Goal: Information Seeking & Learning: Check status

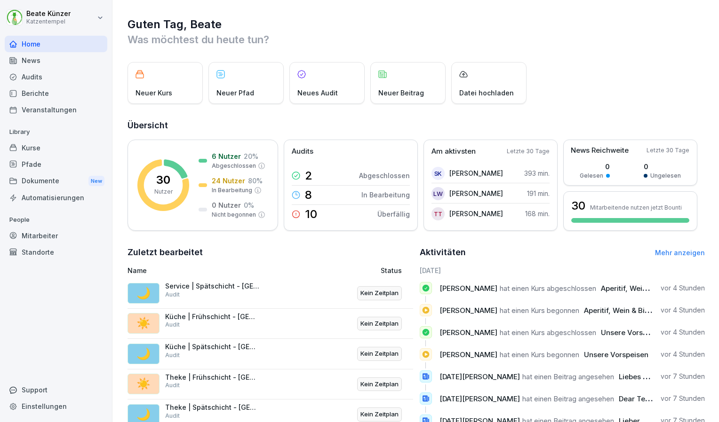
click at [47, 81] on div "Audits" at bounding box center [56, 77] width 103 height 16
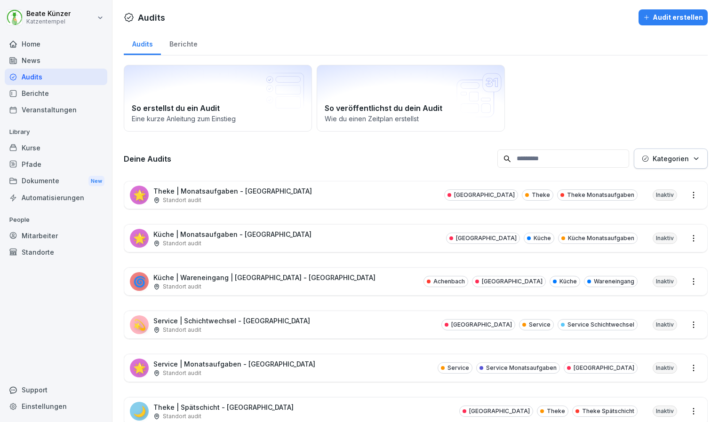
click at [54, 38] on div "Home" at bounding box center [56, 44] width 103 height 16
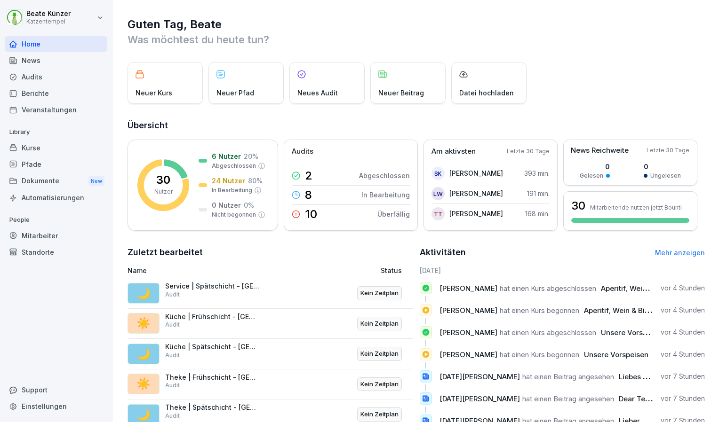
click at [39, 231] on div "Mitarbeiter" at bounding box center [56, 236] width 103 height 16
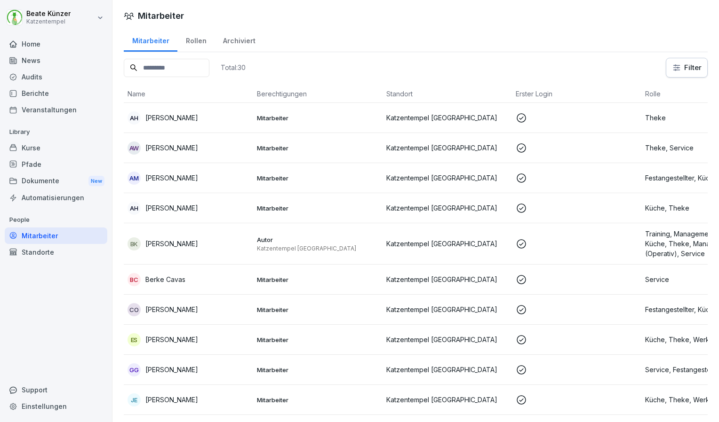
click at [360, 371] on p "Mitarbeiter" at bounding box center [318, 370] width 122 height 8
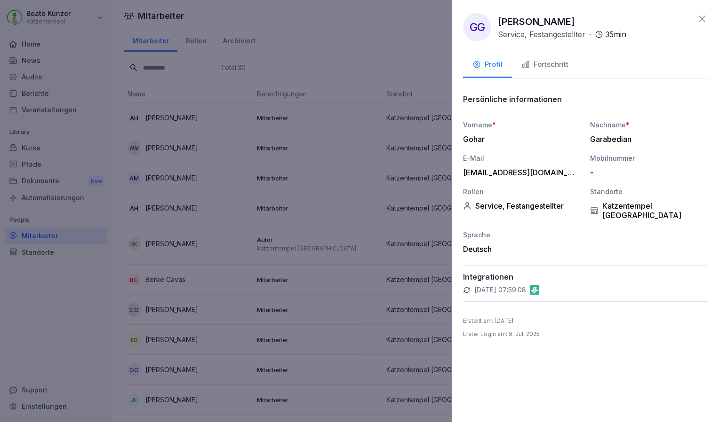
click at [541, 69] on div "Fortschritt" at bounding box center [544, 64] width 47 height 11
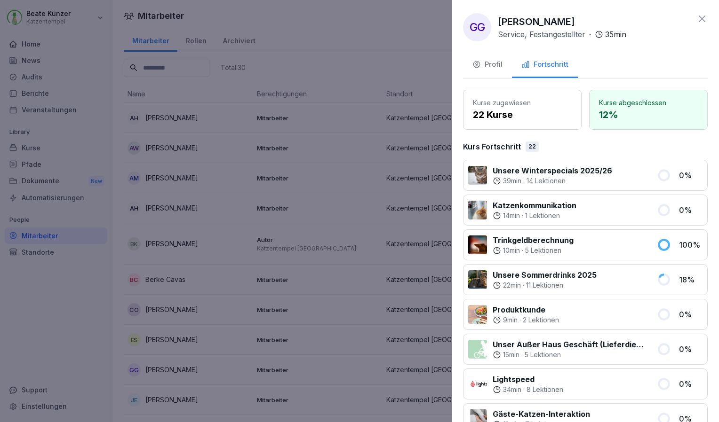
click at [503, 63] on button "Profil" at bounding box center [487, 65] width 49 height 25
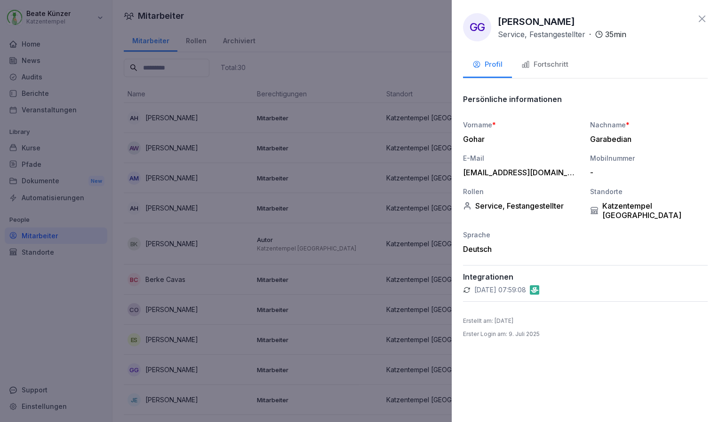
click at [702, 17] on icon at bounding box center [701, 18] width 11 height 11
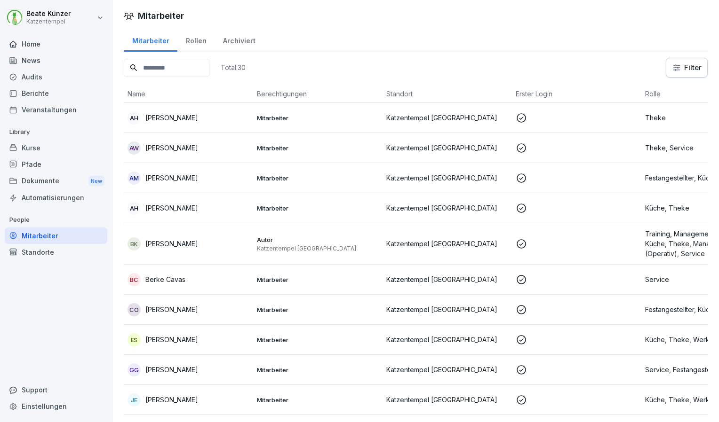
drag, startPoint x: 633, startPoint y: 371, endPoint x: 297, endPoint y: 381, distance: 335.9
click at [297, 381] on td "Mitarbeiter" at bounding box center [317, 370] width 129 height 30
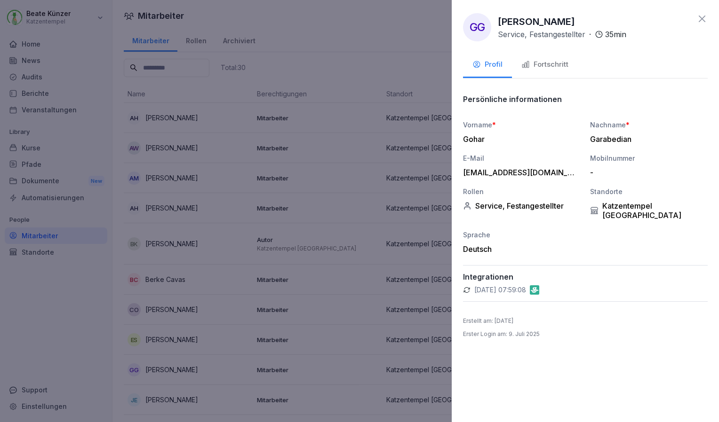
click at [701, 24] on icon at bounding box center [701, 18] width 11 height 11
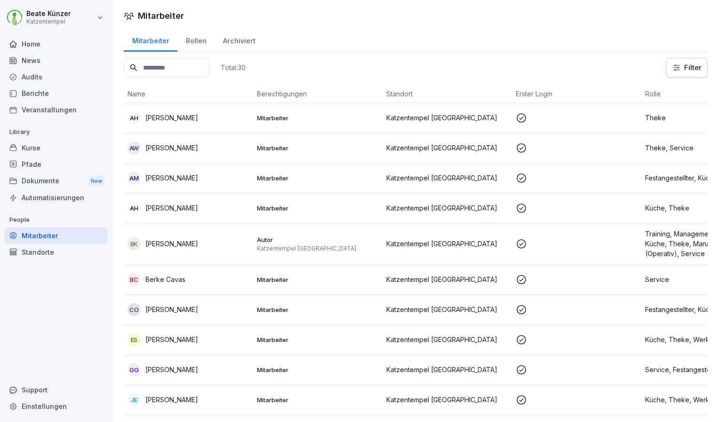
click at [196, 37] on div "Rollen" at bounding box center [195, 40] width 37 height 24
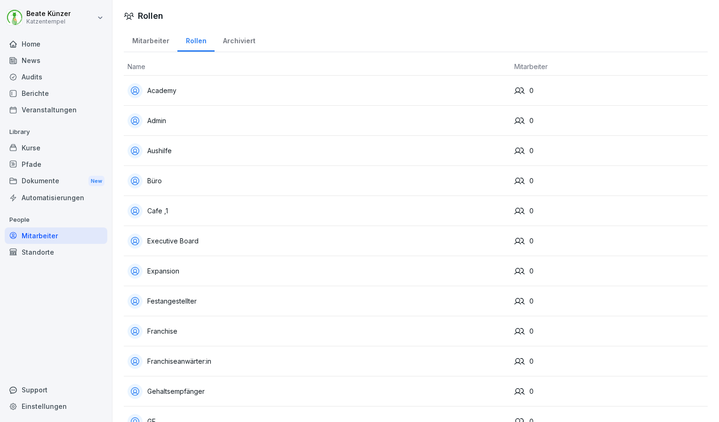
click at [234, 39] on div "Archiviert" at bounding box center [238, 40] width 49 height 24
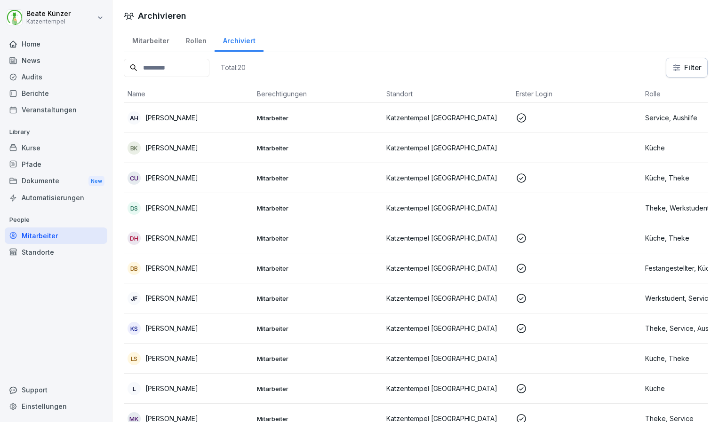
click at [154, 37] on div "Mitarbeiter" at bounding box center [151, 40] width 54 height 24
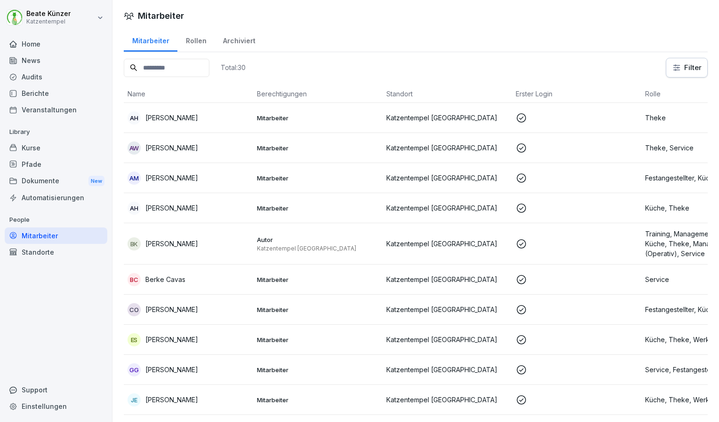
click at [40, 80] on div "Audits" at bounding box center [56, 77] width 103 height 16
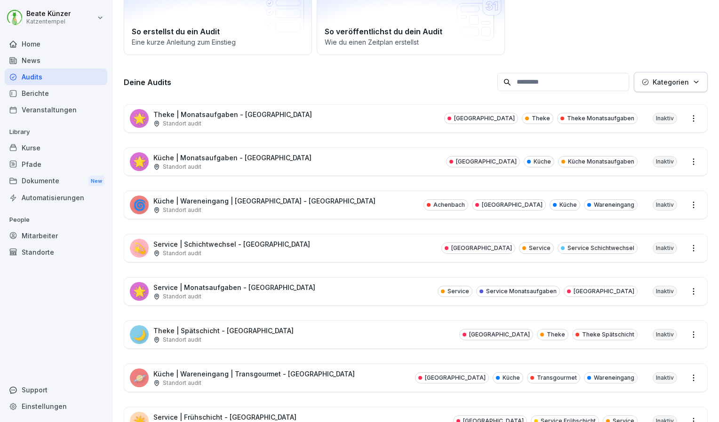
scroll to position [87, 0]
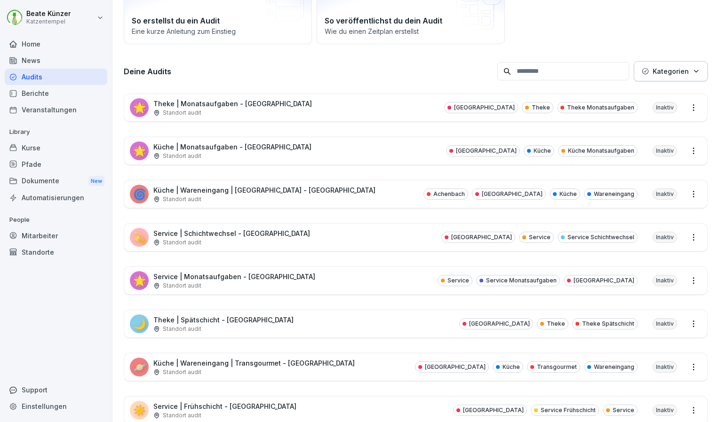
click at [318, 101] on div "🌟 Theke | Monatsaufgaben - Heidelberg Standort audit Heidelberg Theke Theke Mon…" at bounding box center [415, 107] width 583 height 27
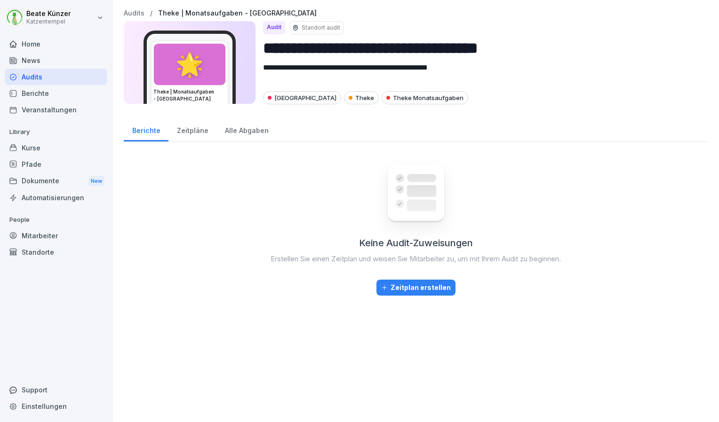
click at [187, 132] on div "Zeitpläne" at bounding box center [192, 130] width 48 height 24
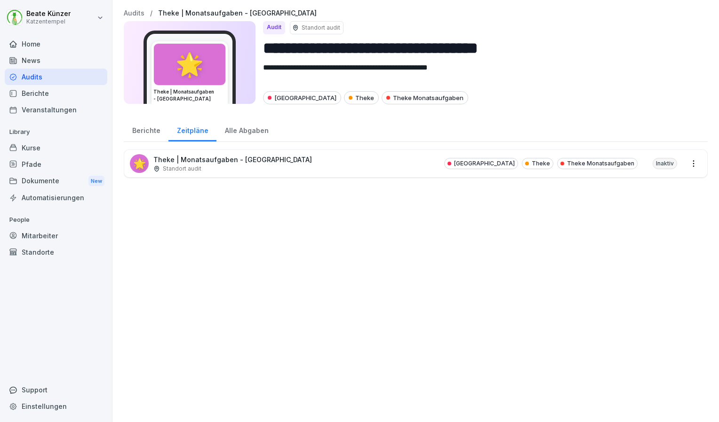
click at [211, 159] on p "Theke | Monatsaufgaben - [GEOGRAPHIC_DATA]" at bounding box center [232, 160] width 158 height 10
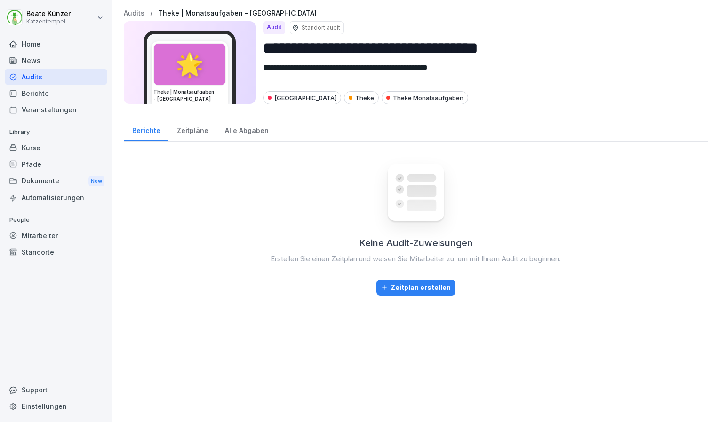
click at [241, 132] on div "Alle Abgaben" at bounding box center [246, 130] width 60 height 24
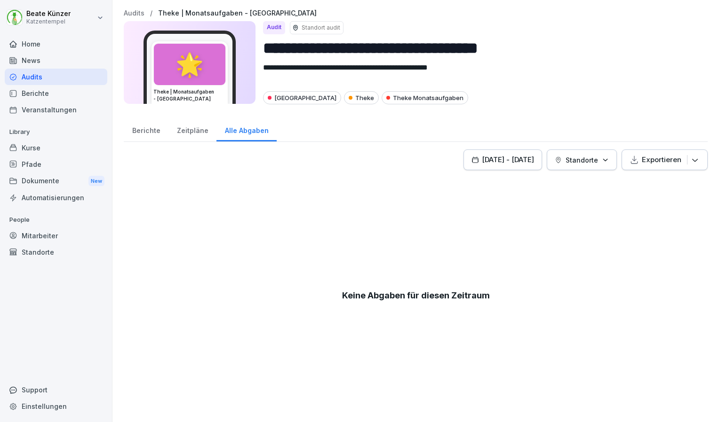
click at [184, 130] on div "Zeitpläne" at bounding box center [192, 130] width 48 height 24
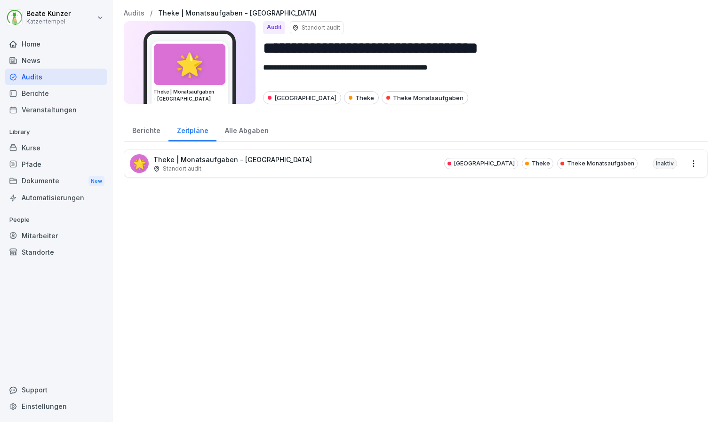
click at [143, 134] on div "Berichte" at bounding box center [146, 130] width 45 height 24
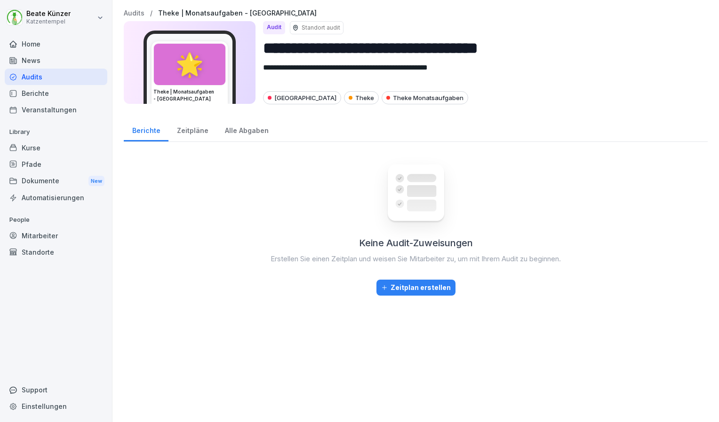
click at [190, 127] on div "Zeitpläne" at bounding box center [192, 130] width 48 height 24
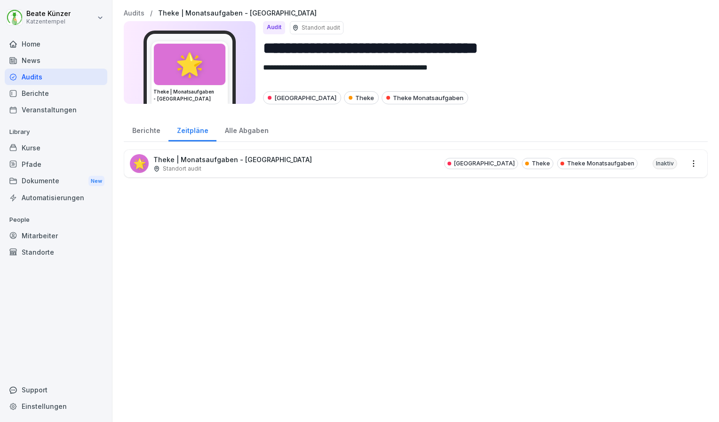
click at [149, 130] on div "Berichte" at bounding box center [146, 130] width 45 height 24
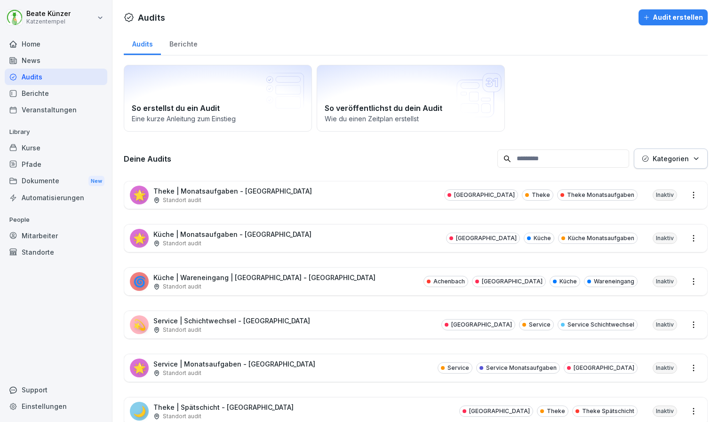
click at [237, 276] on p "Küche | Wareneingang | [GEOGRAPHIC_DATA] - [GEOGRAPHIC_DATA]" at bounding box center [264, 278] width 222 height 10
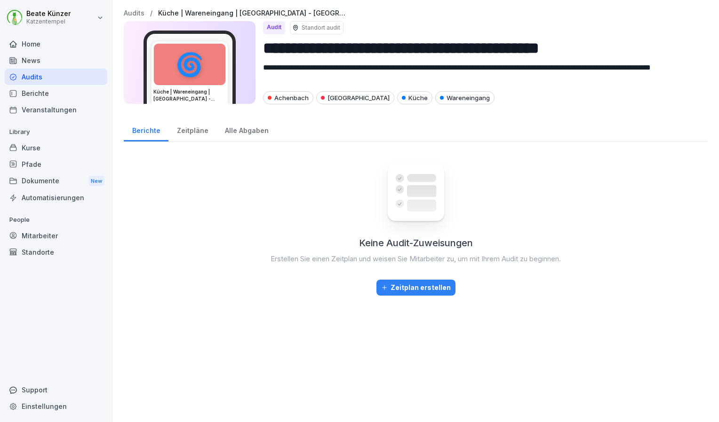
click at [197, 130] on div "Zeitpläne" at bounding box center [192, 130] width 48 height 24
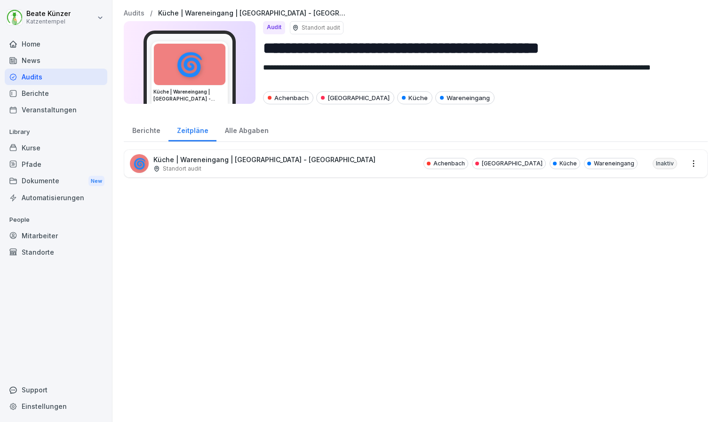
click at [224, 176] on div "🌀 Küche | Wareneingang | Achenbach - Heidelberg Standort audit Achenbach Heidel…" at bounding box center [416, 164] width 584 height 28
click at [229, 172] on div "🌀 Küche | Wareneingang | Achenbach - Heidelberg Standort audit" at bounding box center [252, 163] width 245 height 19
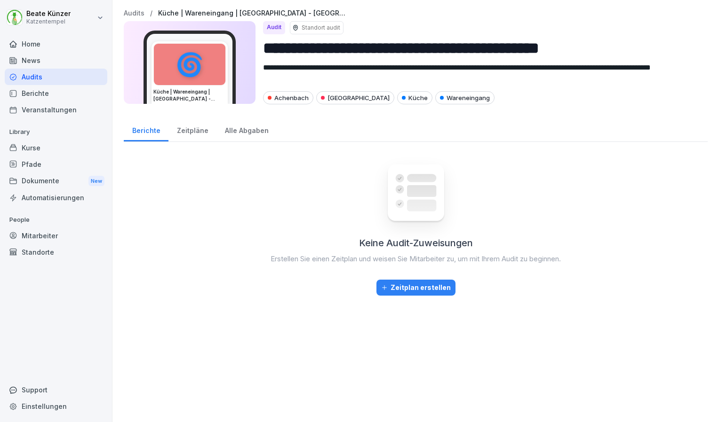
click at [249, 132] on div "Alle Abgaben" at bounding box center [246, 130] width 60 height 24
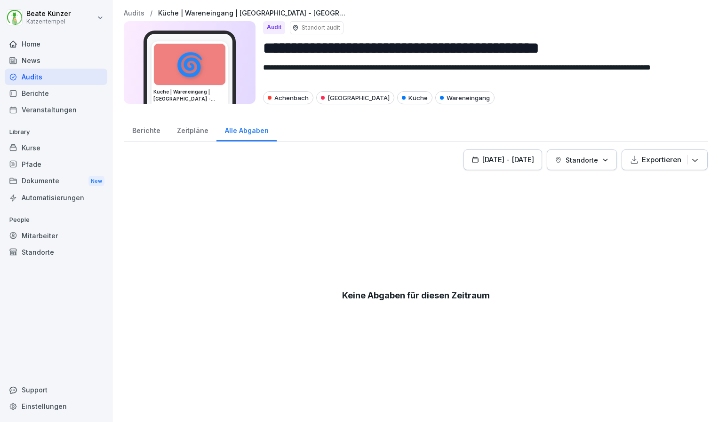
click at [146, 135] on div "Berichte" at bounding box center [146, 130] width 45 height 24
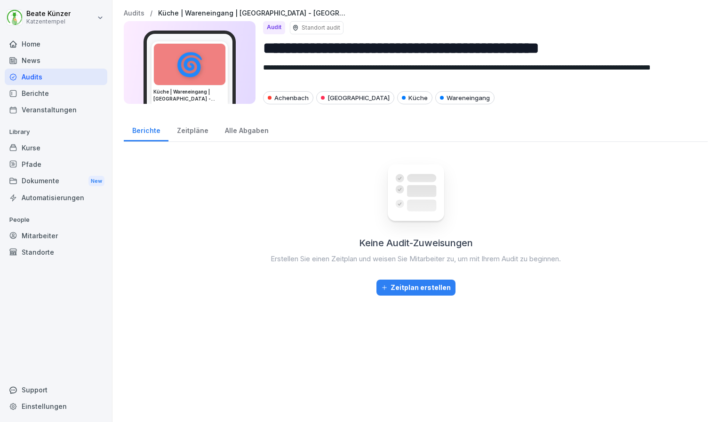
click at [229, 127] on div "Alle Abgaben" at bounding box center [246, 130] width 60 height 24
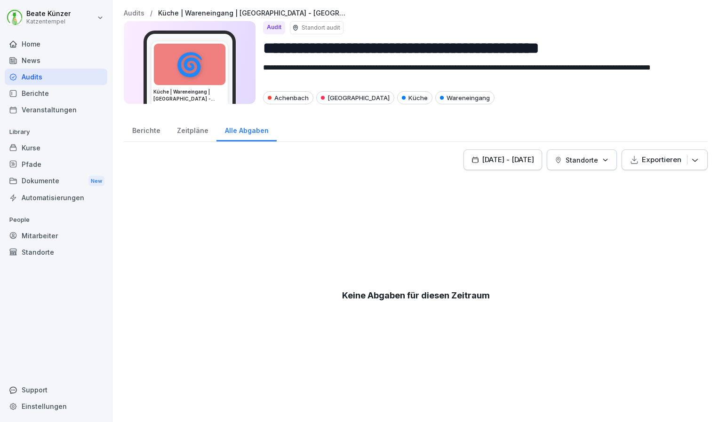
click at [151, 126] on div "Berichte" at bounding box center [146, 130] width 45 height 24
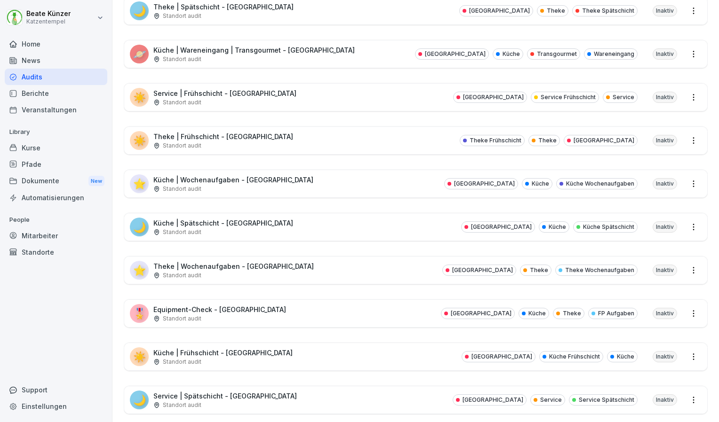
scroll to position [503, 0]
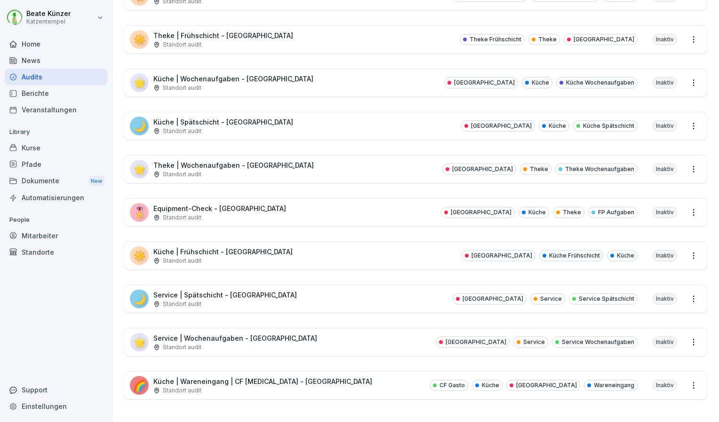
click at [278, 387] on div "Standort audit" at bounding box center [262, 391] width 219 height 8
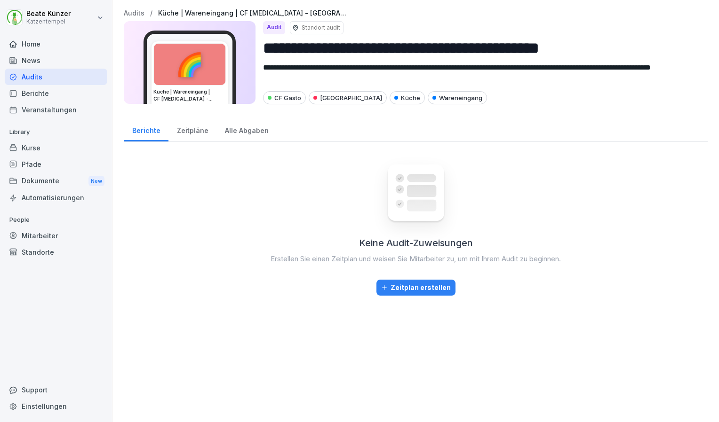
click at [174, 78] on div "🌈" at bounding box center [189, 64] width 71 height 41
click at [199, 10] on p "Küche | Wareneingang | CF [MEDICAL_DATA] - [GEOGRAPHIC_DATA]" at bounding box center [252, 13] width 188 height 8
click at [197, 130] on div "Zeitpläne" at bounding box center [192, 130] width 48 height 24
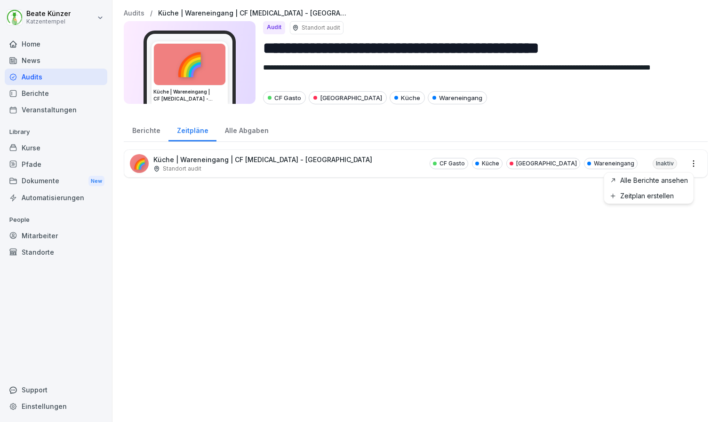
click at [689, 166] on html "**********" at bounding box center [359, 211] width 719 height 422
click at [0, 0] on link "Alle Berichte ansehen" at bounding box center [0, 0] width 0 height 0
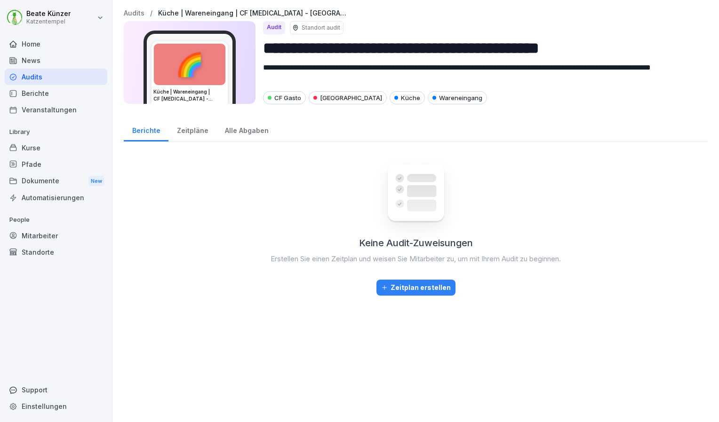
click at [244, 131] on div "Alle Abgaben" at bounding box center [246, 130] width 60 height 24
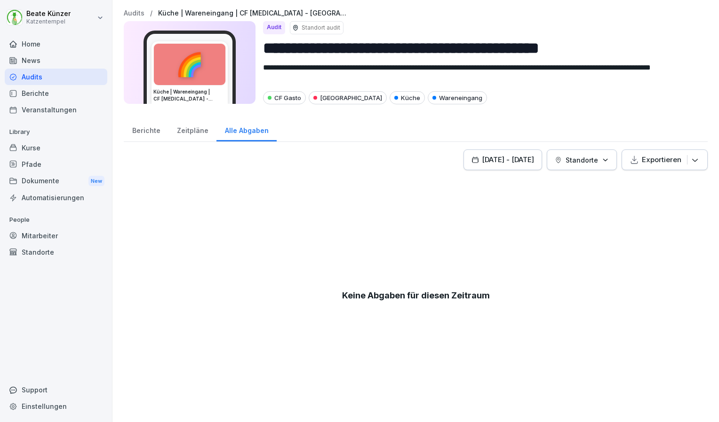
click at [644, 162] on p "Exportieren" at bounding box center [660, 160] width 39 height 10
click at [144, 137] on div "Berichte" at bounding box center [146, 130] width 45 height 24
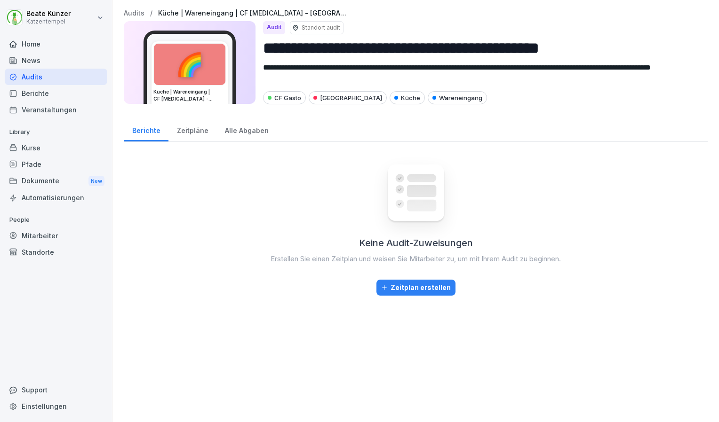
click at [44, 143] on div "Kurse" at bounding box center [56, 148] width 103 height 16
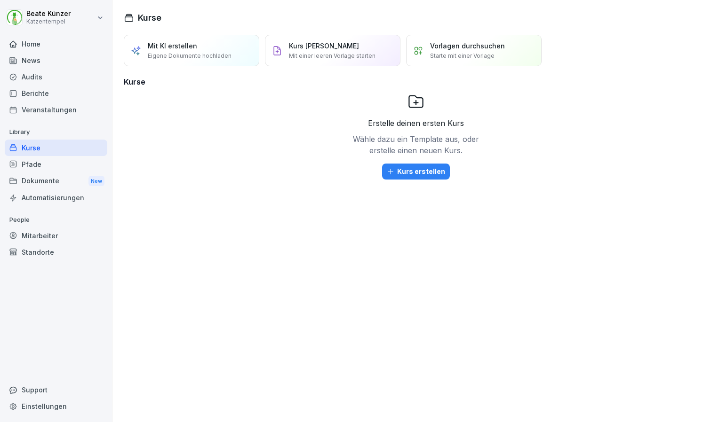
click at [37, 76] on div "Audits" at bounding box center [56, 77] width 103 height 16
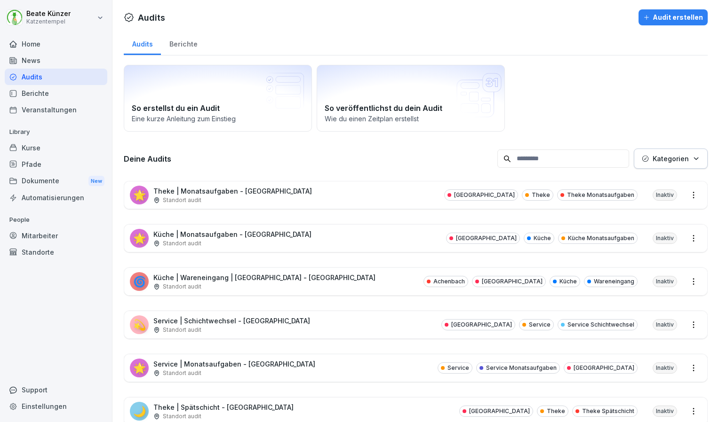
click at [394, 191] on div "🌟 Theke | Monatsaufgaben - Heidelberg Standort audit Heidelberg Theke Theke Mon…" at bounding box center [415, 195] width 583 height 27
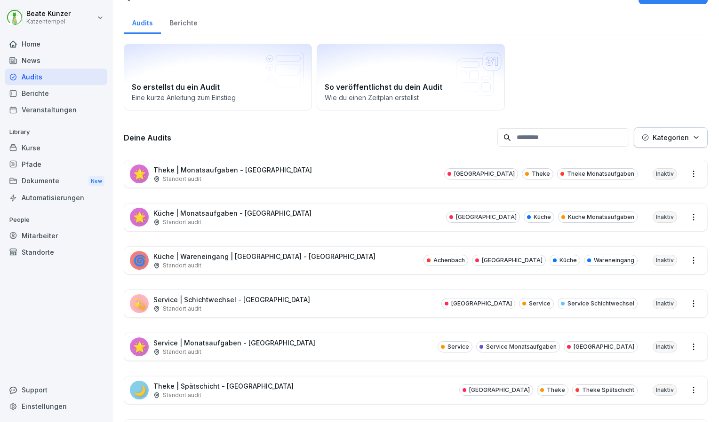
scroll to position [24, 0]
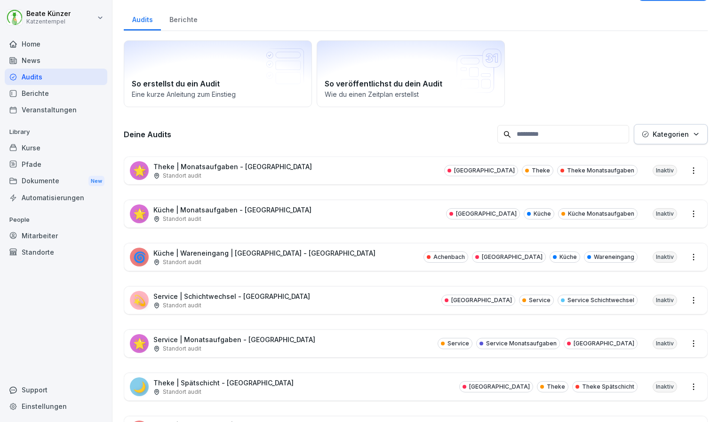
click at [425, 380] on div "🌙 Theke | Spätschicht - [GEOGRAPHIC_DATA] Standort audit [GEOGRAPHIC_DATA] Thek…" at bounding box center [415, 386] width 583 height 27
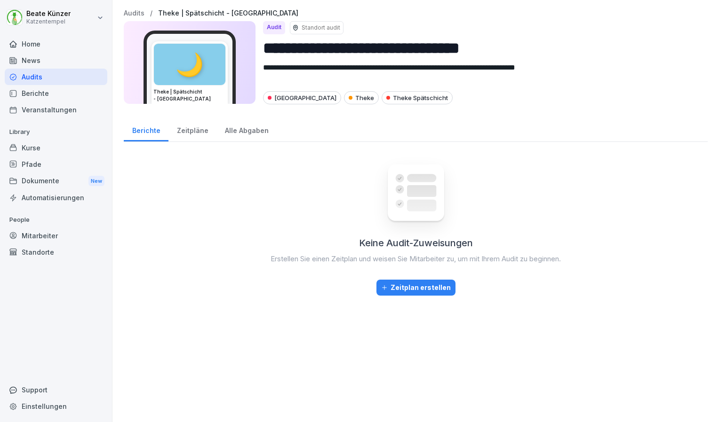
click at [216, 134] on div "Alle Abgaben" at bounding box center [246, 130] width 60 height 24
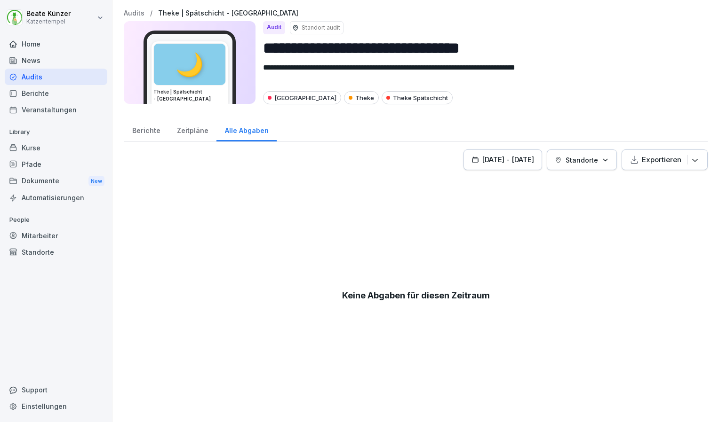
click at [197, 130] on div "Zeitpläne" at bounding box center [192, 130] width 48 height 24
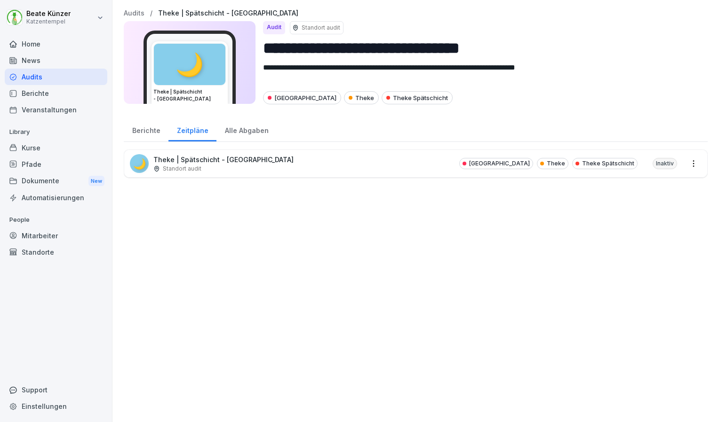
click at [146, 130] on div "Berichte" at bounding box center [146, 130] width 45 height 24
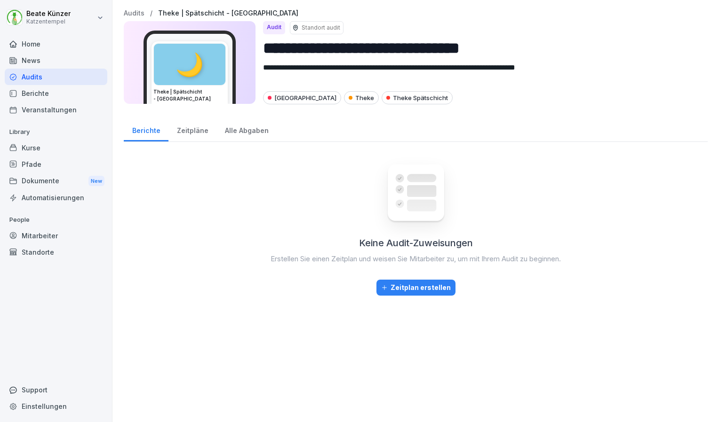
click at [24, 180] on div "Dokumente New" at bounding box center [56, 181] width 103 height 17
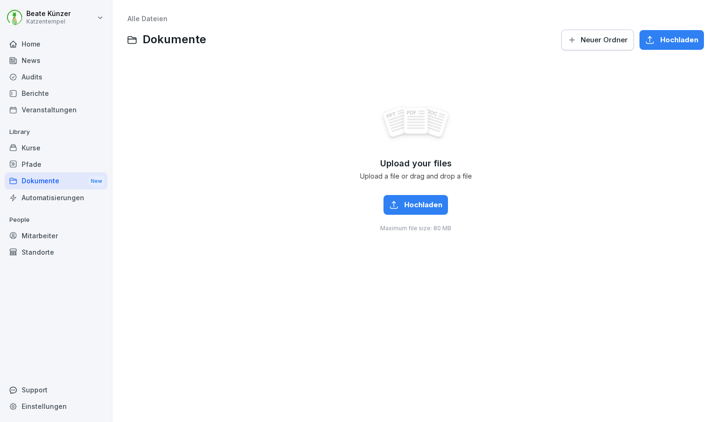
click at [38, 193] on div "Automatisierungen" at bounding box center [56, 198] width 103 height 16
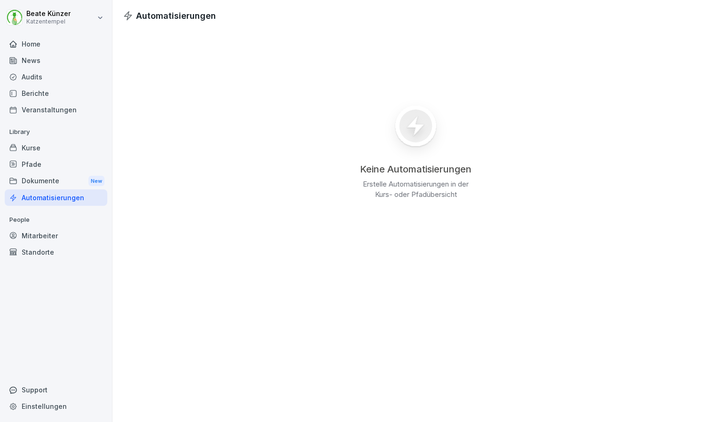
click at [34, 156] on div "Pfade" at bounding box center [56, 164] width 103 height 16
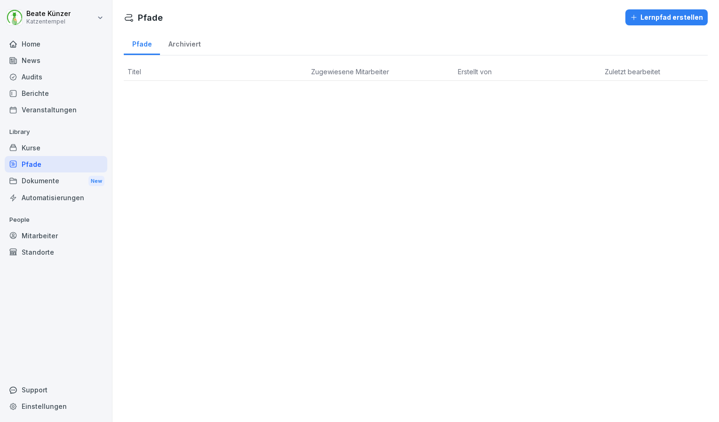
click at [37, 89] on div "Berichte" at bounding box center [56, 93] width 103 height 16
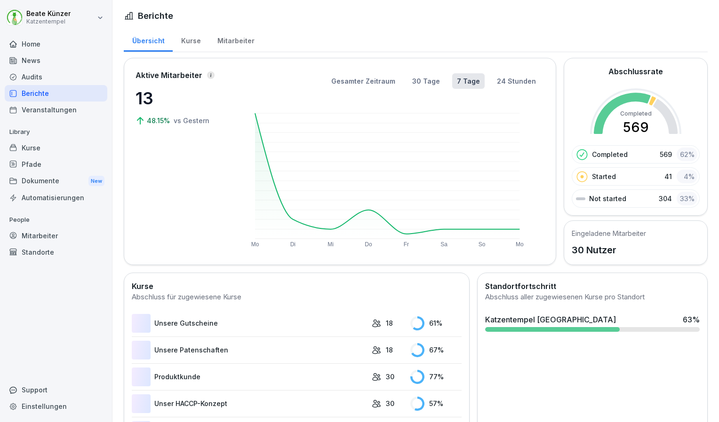
click at [37, 89] on div "Berichte" at bounding box center [56, 93] width 103 height 16
click at [36, 78] on div "Audits" at bounding box center [56, 77] width 103 height 16
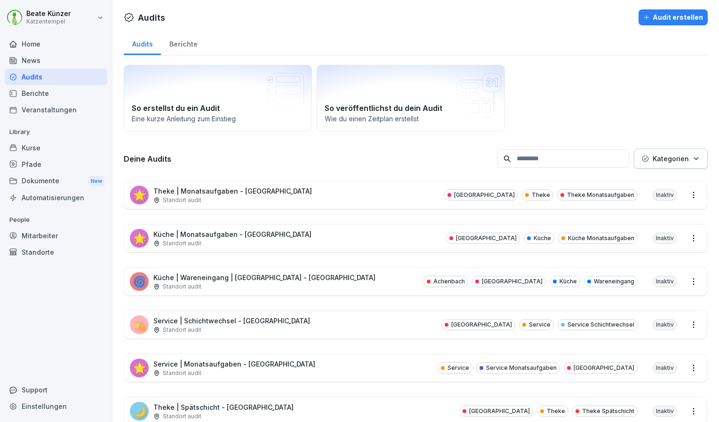
click at [195, 197] on p "Standort audit" at bounding box center [182, 200] width 39 height 8
click at [270, 406] on div "🌙 Theke | Spätschicht - [GEOGRAPHIC_DATA] Standort audit [GEOGRAPHIC_DATA] Thek…" at bounding box center [415, 411] width 583 height 27
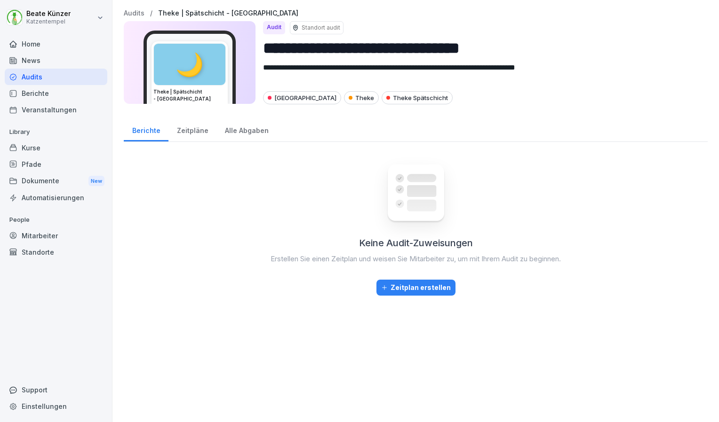
click at [245, 129] on div "Alle Abgaben" at bounding box center [246, 130] width 60 height 24
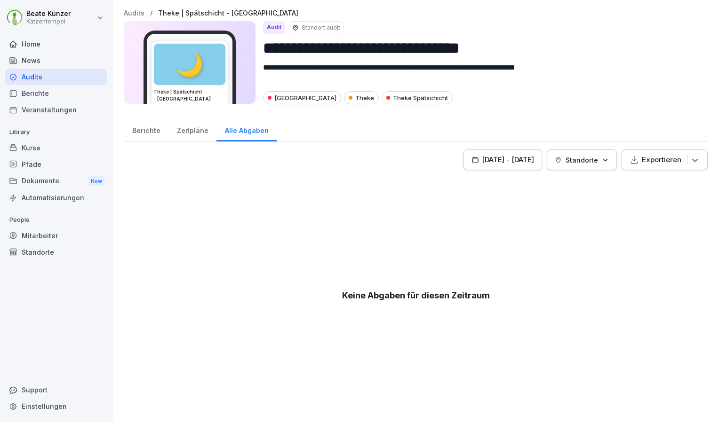
click at [196, 131] on div "Zeitpläne" at bounding box center [192, 130] width 48 height 24
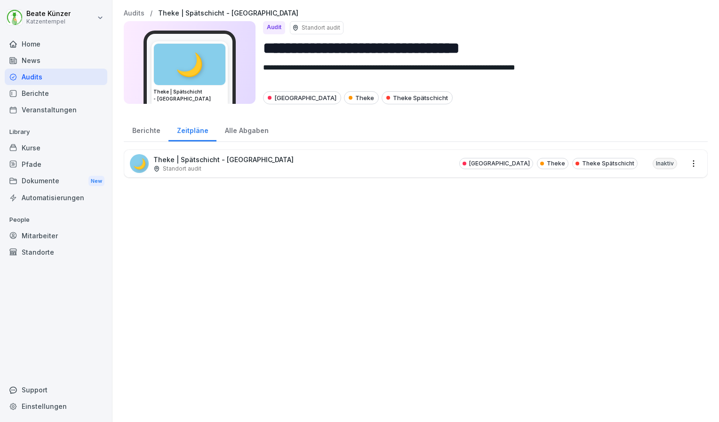
click at [176, 175] on div "🌙 Theke | Spätschicht - [GEOGRAPHIC_DATA] Standort audit [GEOGRAPHIC_DATA] Thek…" at bounding box center [415, 163] width 583 height 27
